Goal: Task Accomplishment & Management: Manage account settings

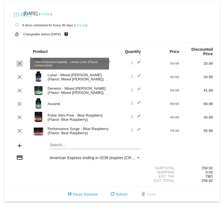
click at [19, 65] on mat-icon "clear" at bounding box center [19, 63] width 7 height 7
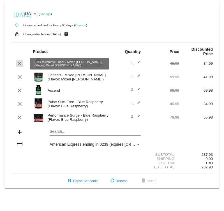
click at [20, 65] on mat-icon "clear" at bounding box center [19, 63] width 7 height 7
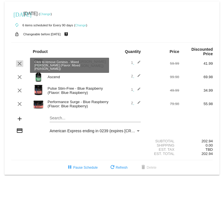
click at [21, 62] on mat-icon "clear" at bounding box center [19, 63] width 7 height 7
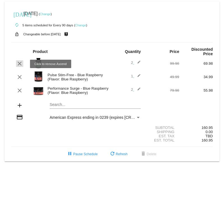
click at [20, 63] on mat-icon "clear" at bounding box center [19, 63] width 7 height 7
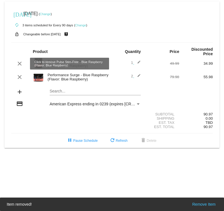
click at [20, 63] on mat-icon "clear" at bounding box center [19, 63] width 7 height 7
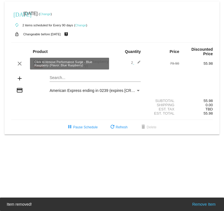
click at [20, 63] on mat-icon "clear" at bounding box center [19, 63] width 7 height 7
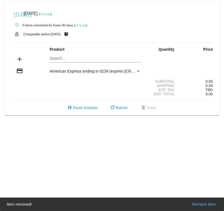
click at [47, 122] on body "[DATE] [DATE] ( Change ) autorenew 0 items scheduled for Every 90 days ( Change…" at bounding box center [112, 105] width 224 height 211
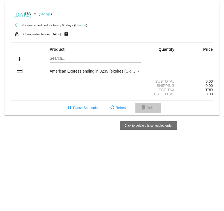
click at [156, 109] on span "delete Delete" at bounding box center [148, 108] width 17 height 4
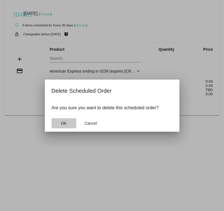
click at [70, 123] on button "OK" at bounding box center [64, 123] width 25 height 10
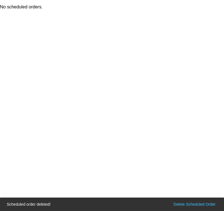
click at [89, 77] on body "No scheduled orders. Scheduled order deleted! Scheduled order deleted! Delete S…" at bounding box center [112, 105] width 224 height 211
